Goal: Check status: Check status

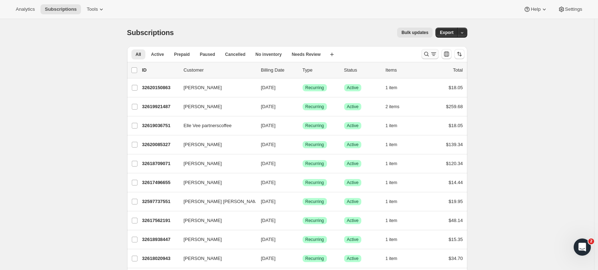
click at [429, 54] on icon "Search and filter results" at bounding box center [426, 53] width 7 height 7
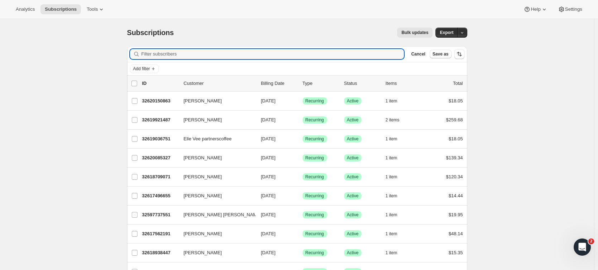
paste input "[PERSON_NAME][EMAIL_ADDRESS][DOMAIN_NAME]"
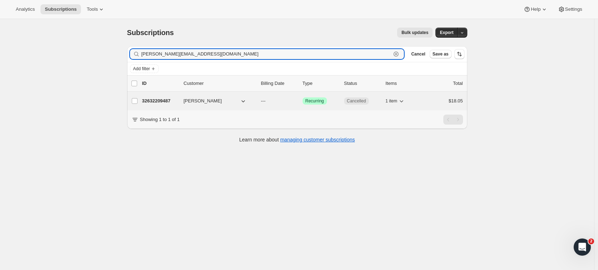
type input "[PERSON_NAME][EMAIL_ADDRESS][DOMAIN_NAME]"
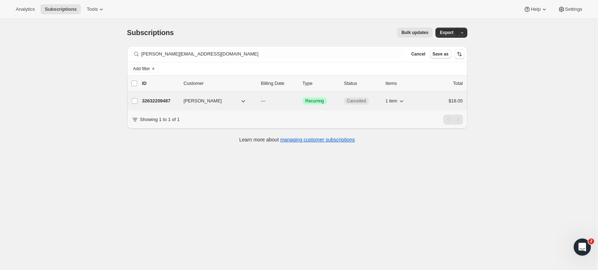
click at [190, 102] on span "[PERSON_NAME]" at bounding box center [203, 100] width 38 height 7
click at [176, 96] on div "32632209487 [PERSON_NAME] --- Success Recurring Cancelled 1 item $18.05" at bounding box center [302, 101] width 321 height 10
